Goal: Task Accomplishment & Management: Manage account settings

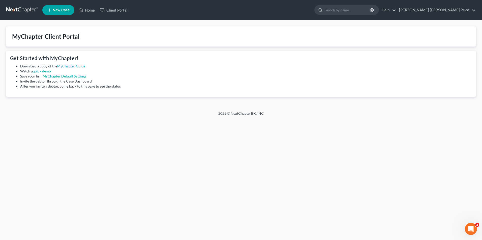
click at [75, 67] on link "MyChapter Guide" at bounding box center [71, 66] width 28 height 4
click at [43, 71] on link "quick demo" at bounding box center [42, 71] width 18 height 4
click at [62, 77] on link "MyChapter Default Settings" at bounding box center [65, 76] width 44 height 4
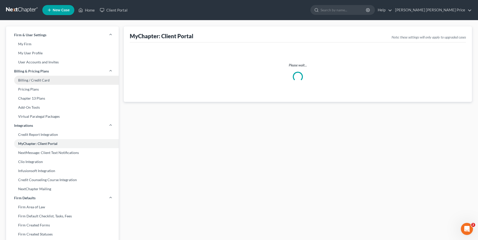
select select
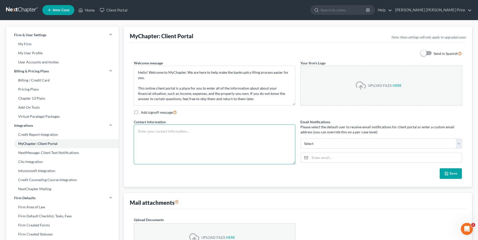
click at [149, 132] on textarea at bounding box center [215, 145] width 162 height 40
type textarea "[PERSON_NAME] Paralegal [PERSON_NAME] [PERSON_NAME] Price [PHONE_NUMBER] [EMAIL…"
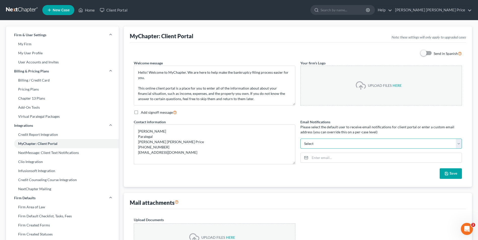
click at [458, 143] on select "[EMAIL_ADDRESS][DOMAIN_NAME] Select" at bounding box center [381, 144] width 162 height 10
select select "0"
click at [300, 139] on select "[EMAIL_ADDRESS][DOMAIN_NAME] Select" at bounding box center [381, 144] width 162 height 10
click at [322, 157] on input "email" at bounding box center [386, 158] width 152 height 10
type input "[PERSON_NAME][EMAIL_ADDRESS][DOMAIN_NAME]"
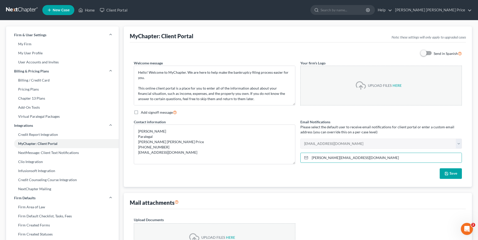
drag, startPoint x: 351, startPoint y: 186, endPoint x: 319, endPoint y: 174, distance: 34.1
click at [319, 174] on div "Save" at bounding box center [297, 174] width 333 height 11
click at [450, 174] on button "Save" at bounding box center [451, 174] width 22 height 11
click at [105, 9] on link "Client Portal" at bounding box center [113, 10] width 33 height 9
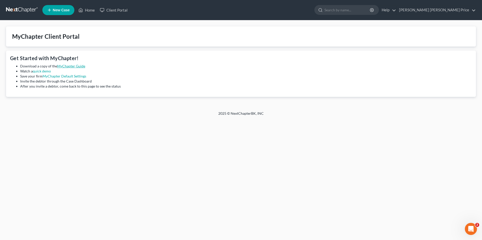
click at [72, 66] on link "MyChapter Guide" at bounding box center [71, 66] width 28 height 4
click at [41, 71] on link "quick demo" at bounding box center [42, 71] width 18 height 4
